Goal: Communication & Community: Answer question/provide support

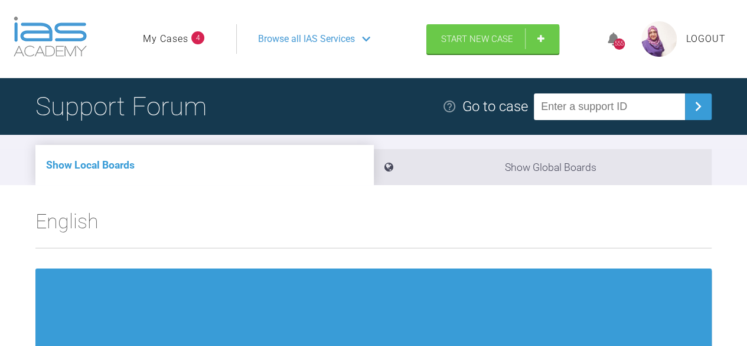
click at [180, 41] on link "My Cases" at bounding box center [165, 38] width 45 height 15
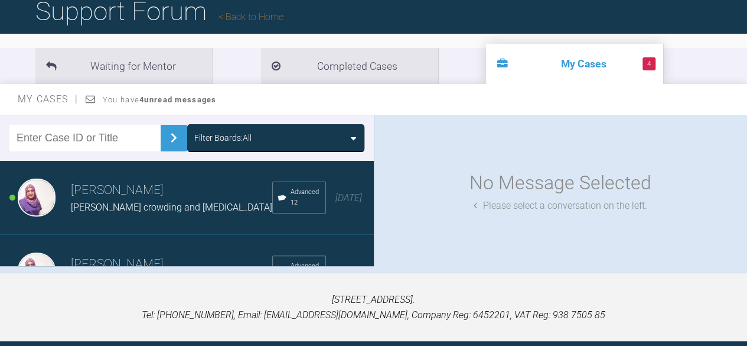
scroll to position [98, 0]
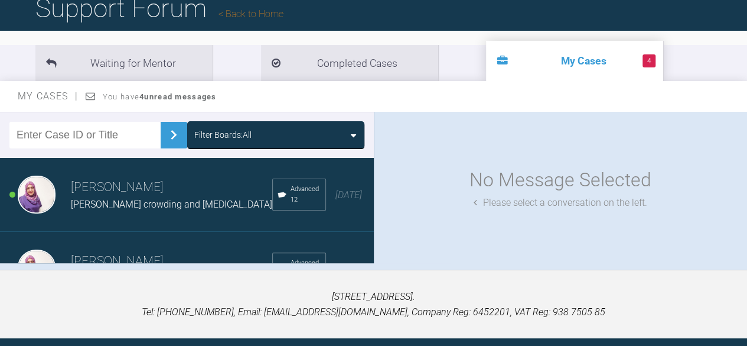
click at [170, 201] on span "[PERSON_NAME] crowding and [MEDICAL_DATA]" at bounding box center [171, 203] width 201 height 11
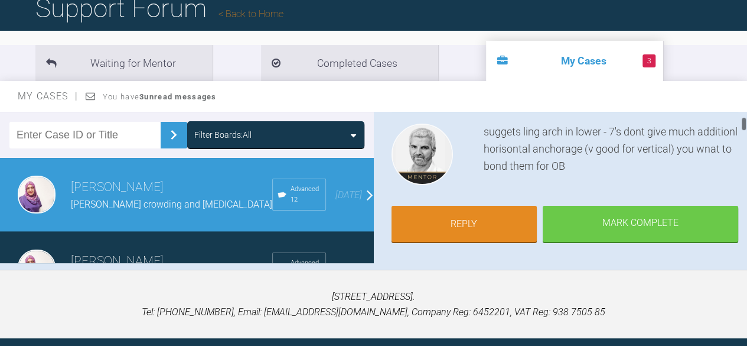
scroll to position [122, 0]
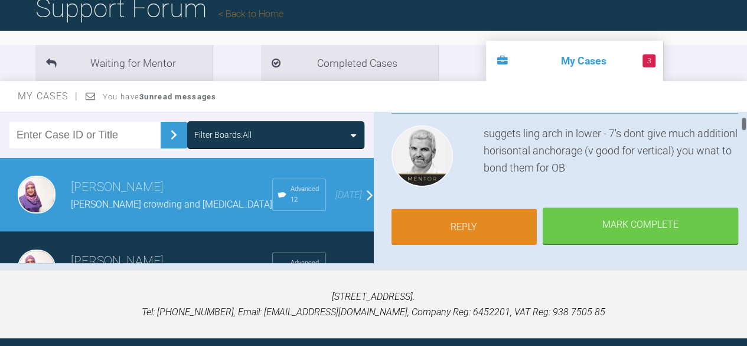
click at [481, 224] on link "Reply" at bounding box center [465, 227] width 146 height 37
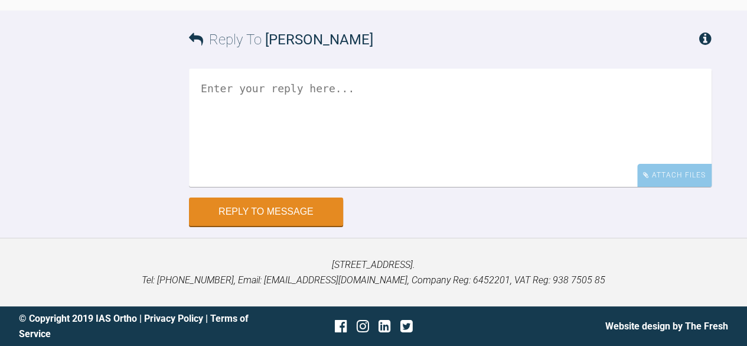
scroll to position [4421, 0]
click at [607, 226] on div "Reply to Message" at bounding box center [450, 211] width 523 height 28
click at [594, 161] on textarea at bounding box center [450, 128] width 523 height 118
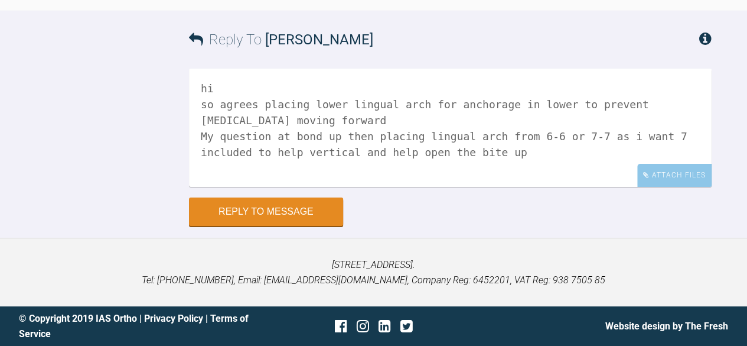
click at [599, 179] on textarea "hi so agrees placing lower lingual arch for anchorage in lower to prevent molar…" at bounding box center [450, 128] width 523 height 118
click at [456, 187] on textarea "hi so agrees placing lower lingual arch for anchorage in lower to prevent molar…" at bounding box center [450, 128] width 523 height 118
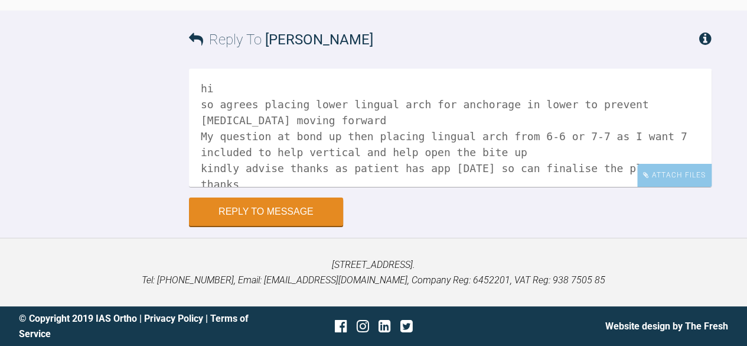
scroll to position [4, 0]
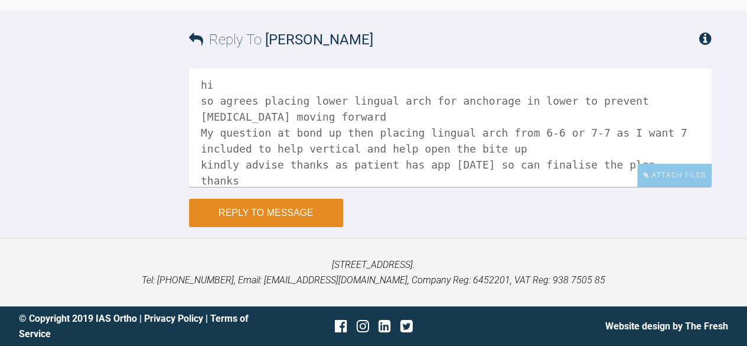
type textarea "hi so agrees placing lower lingual arch for anchorage in lower to prevent molar…"
click at [271, 227] on button "Reply to Message" at bounding box center [266, 212] width 154 height 28
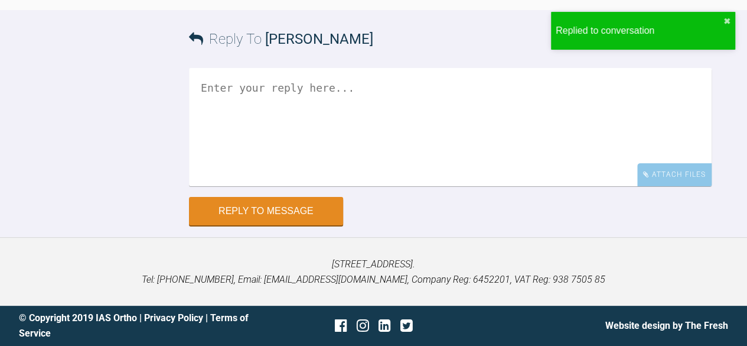
scroll to position [4631, 0]
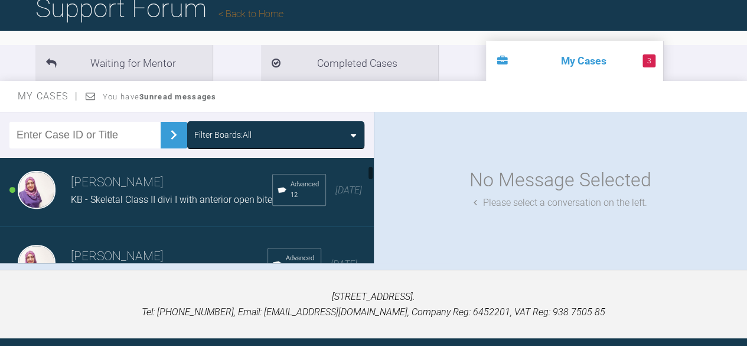
scroll to position [90, 0]
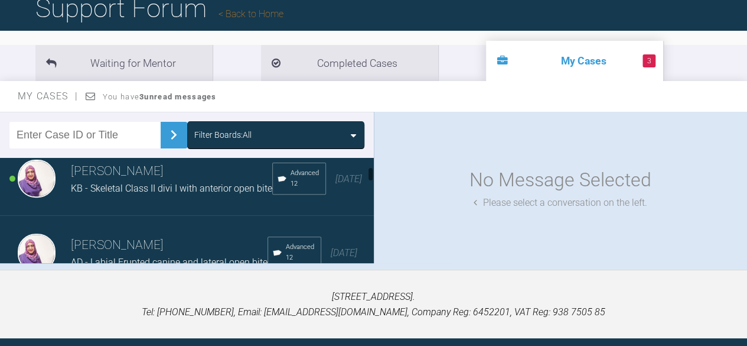
drag, startPoint x: 372, startPoint y: 165, endPoint x: 373, endPoint y: 174, distance: 9.0
click at [373, 174] on div at bounding box center [370, 210] width 6 height 105
click at [184, 196] on div "KB - Skeletal Class II divi I with anterior open bite" at bounding box center [171, 188] width 201 height 15
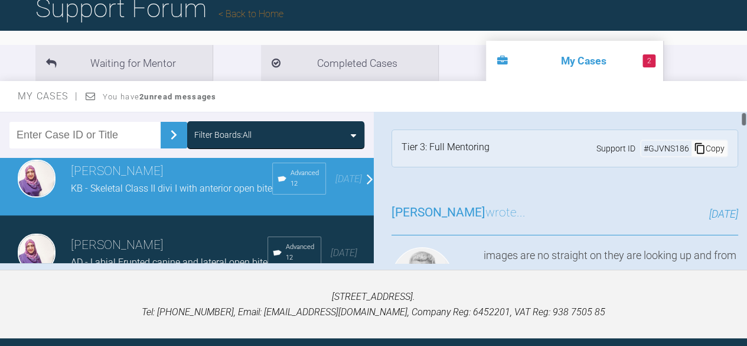
click at [741, 155] on div at bounding box center [744, 187] width 6 height 151
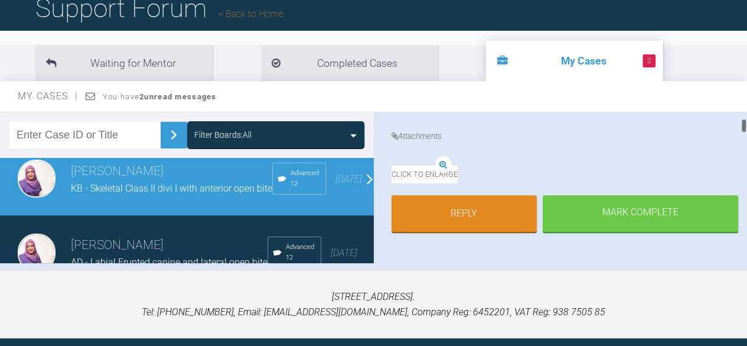
scroll to position [217, 0]
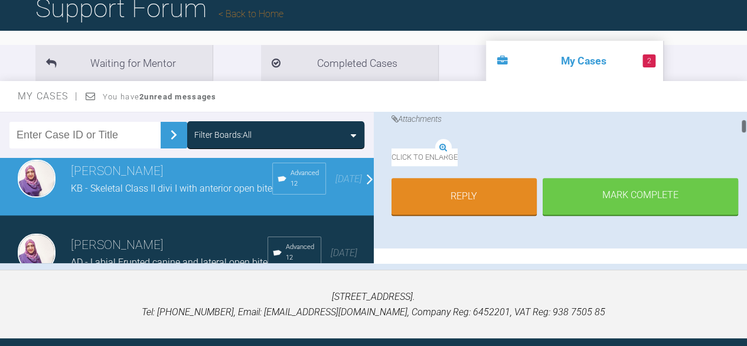
drag, startPoint x: 743, startPoint y: 119, endPoint x: 745, endPoint y: 126, distance: 7.3
click at [745, 126] on div at bounding box center [744, 126] width 4 height 15
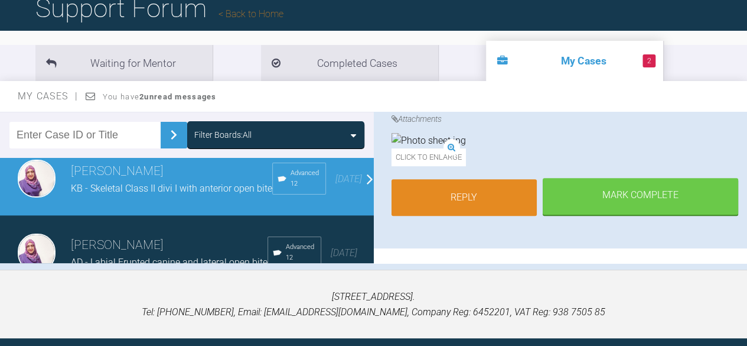
click at [488, 216] on link "Reply" at bounding box center [465, 197] width 146 height 37
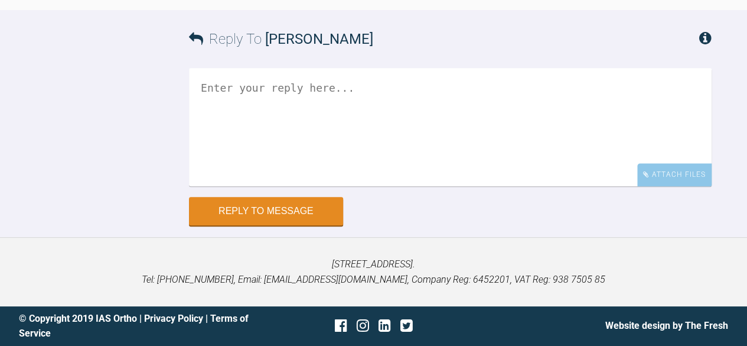
scroll to position [5224, 0]
click at [305, 180] on textarea at bounding box center [450, 128] width 523 height 118
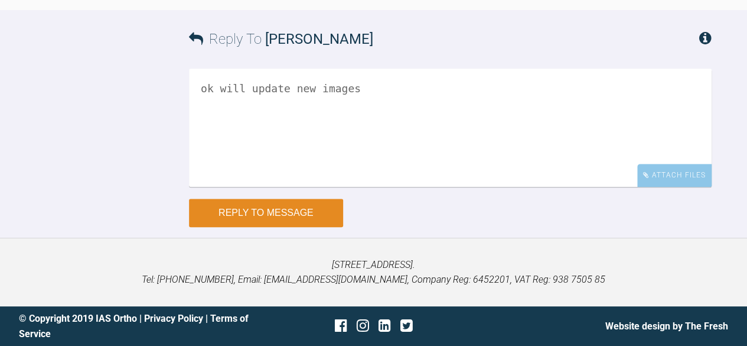
type textarea "ok will update new images"
click at [259, 227] on button "Reply to Message" at bounding box center [266, 212] width 154 height 28
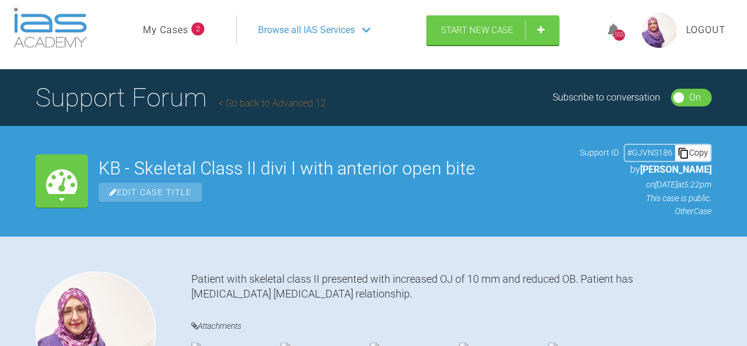
scroll to position [0, 0]
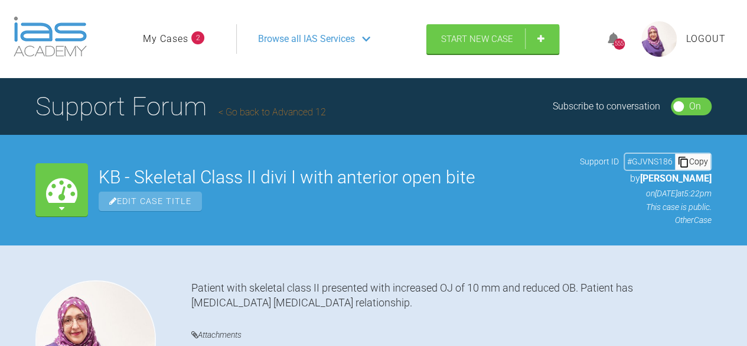
click at [168, 32] on link "My Cases" at bounding box center [165, 38] width 45 height 15
